Goal: Complete application form

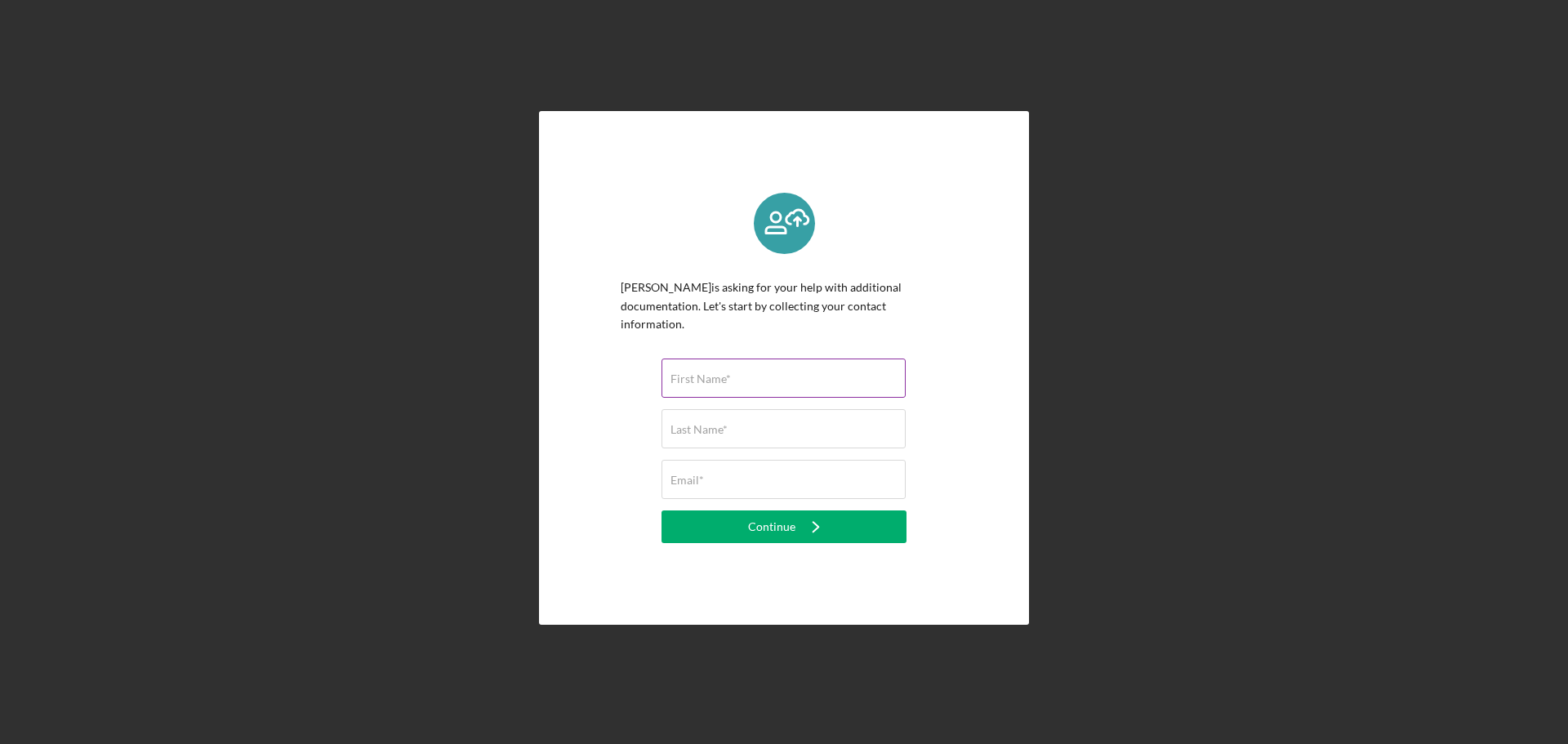
click at [778, 323] on input "First Name*" at bounding box center [783, 378] width 244 height 39
type input "[PERSON_NAME]"
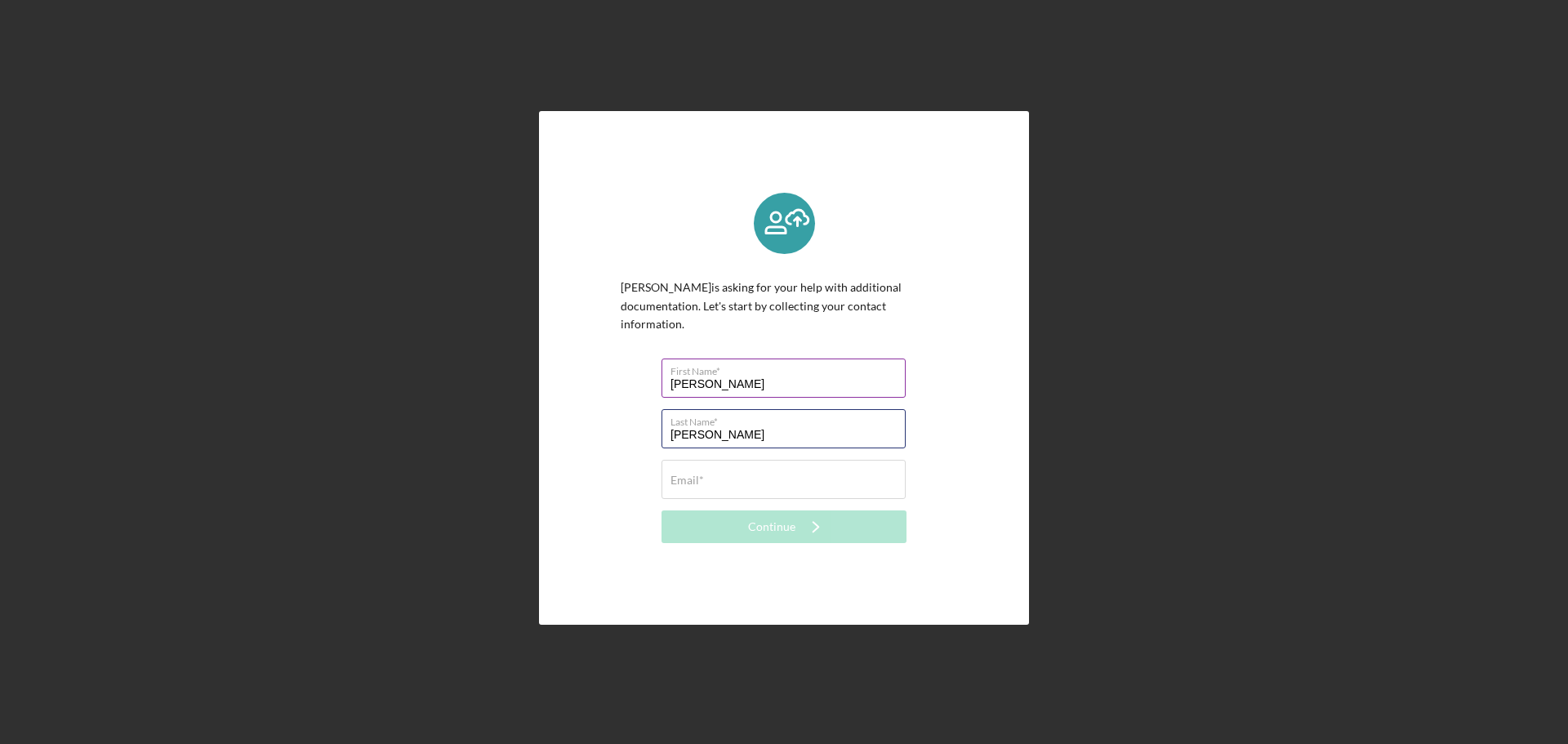
type input "[PERSON_NAME]"
click at [778, 323] on input "[PERSON_NAME]" at bounding box center [783, 378] width 244 height 39
type input "[PERSON_NAME]"
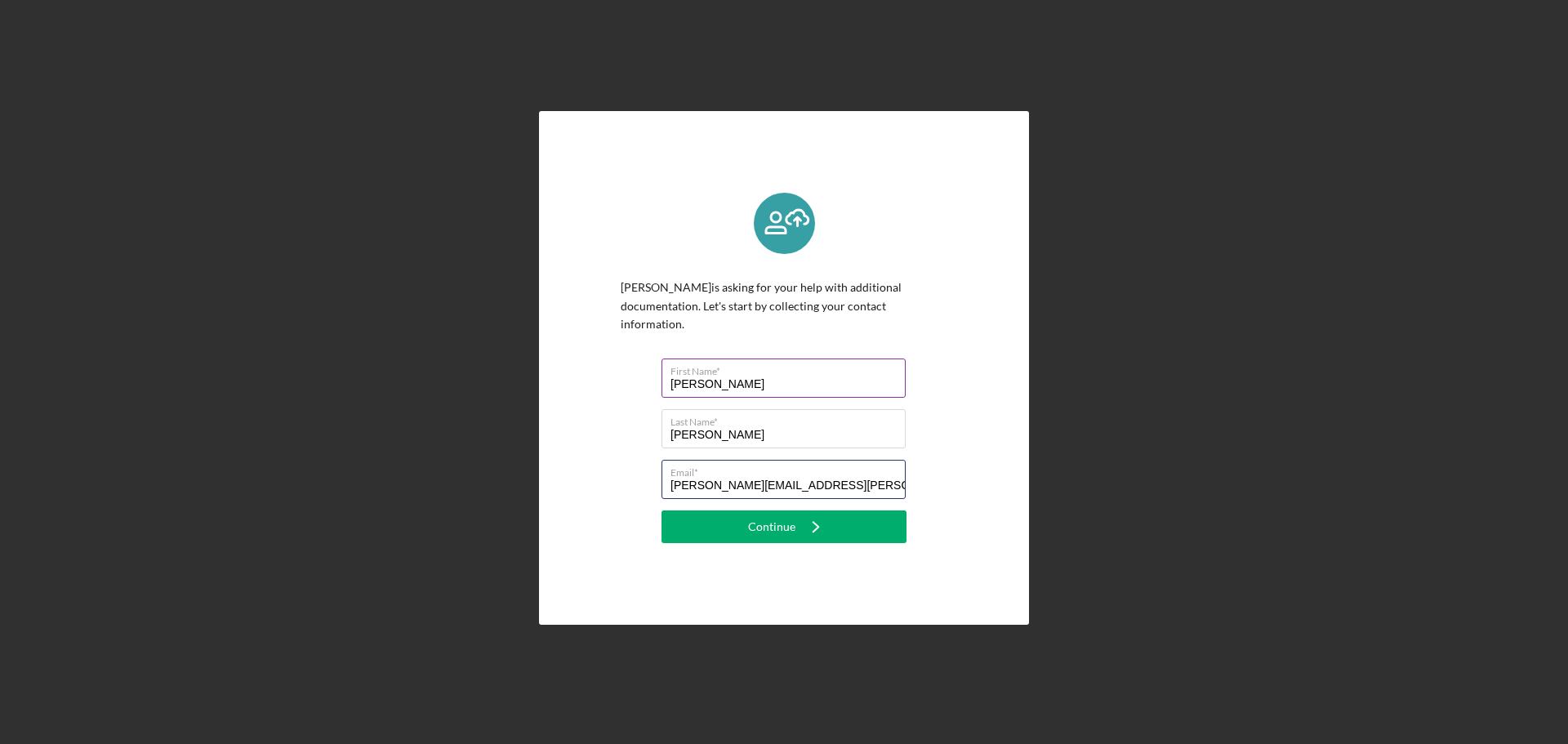
type input "[PERSON_NAME][EMAIL_ADDRESS][PERSON_NAME][DOMAIN_NAME]"
